Goal: Transaction & Acquisition: Book appointment/travel/reservation

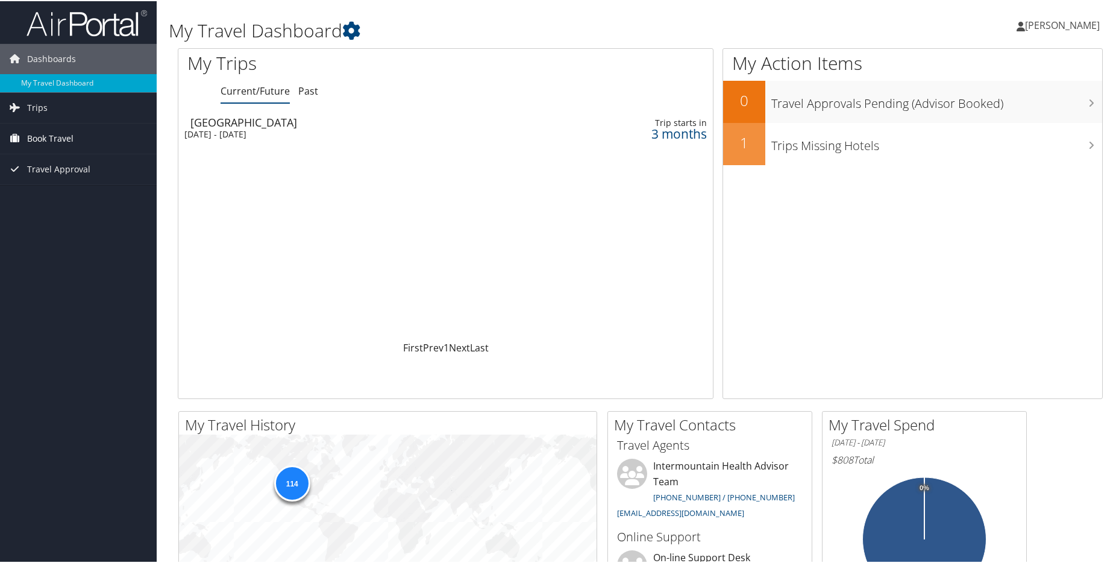
click at [44, 139] on span "Book Travel" at bounding box center [50, 137] width 46 height 30
click at [55, 197] on link "Book/Manage Online Trips" at bounding box center [78, 198] width 157 height 18
click at [40, 137] on span "Book Travel" at bounding box center [50, 137] width 46 height 30
click at [36, 196] on link "Book/Manage Online Trips" at bounding box center [78, 198] width 157 height 18
click at [36, 195] on link "Book/Manage Online Trips" at bounding box center [78, 198] width 157 height 18
